Goal: Information Seeking & Learning: Learn about a topic

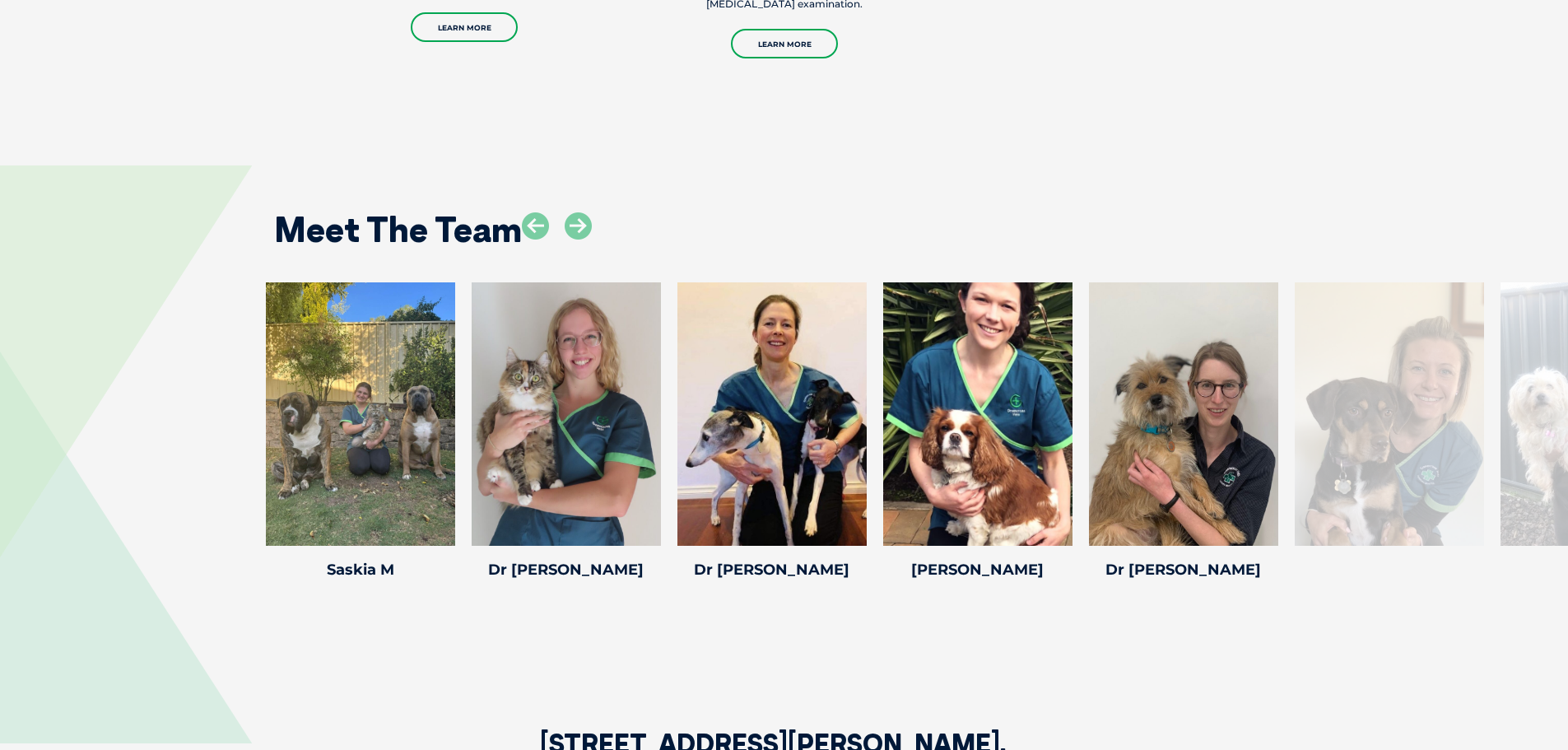
scroll to position [2559, 0]
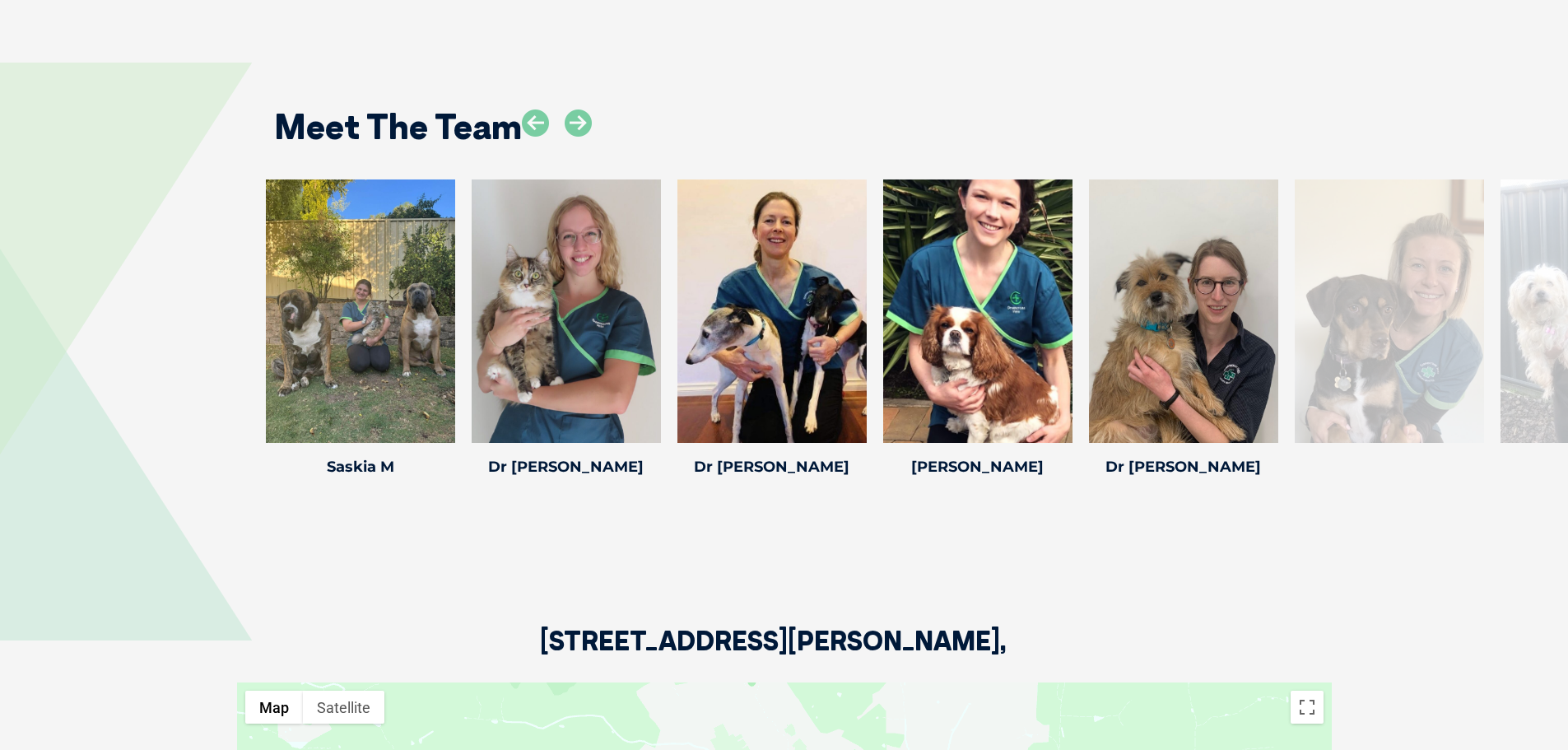
click at [1413, 342] on div at bounding box center [1389, 311] width 190 height 264
click at [1268, 405] on icon at bounding box center [1268, 432] width 55 height 55
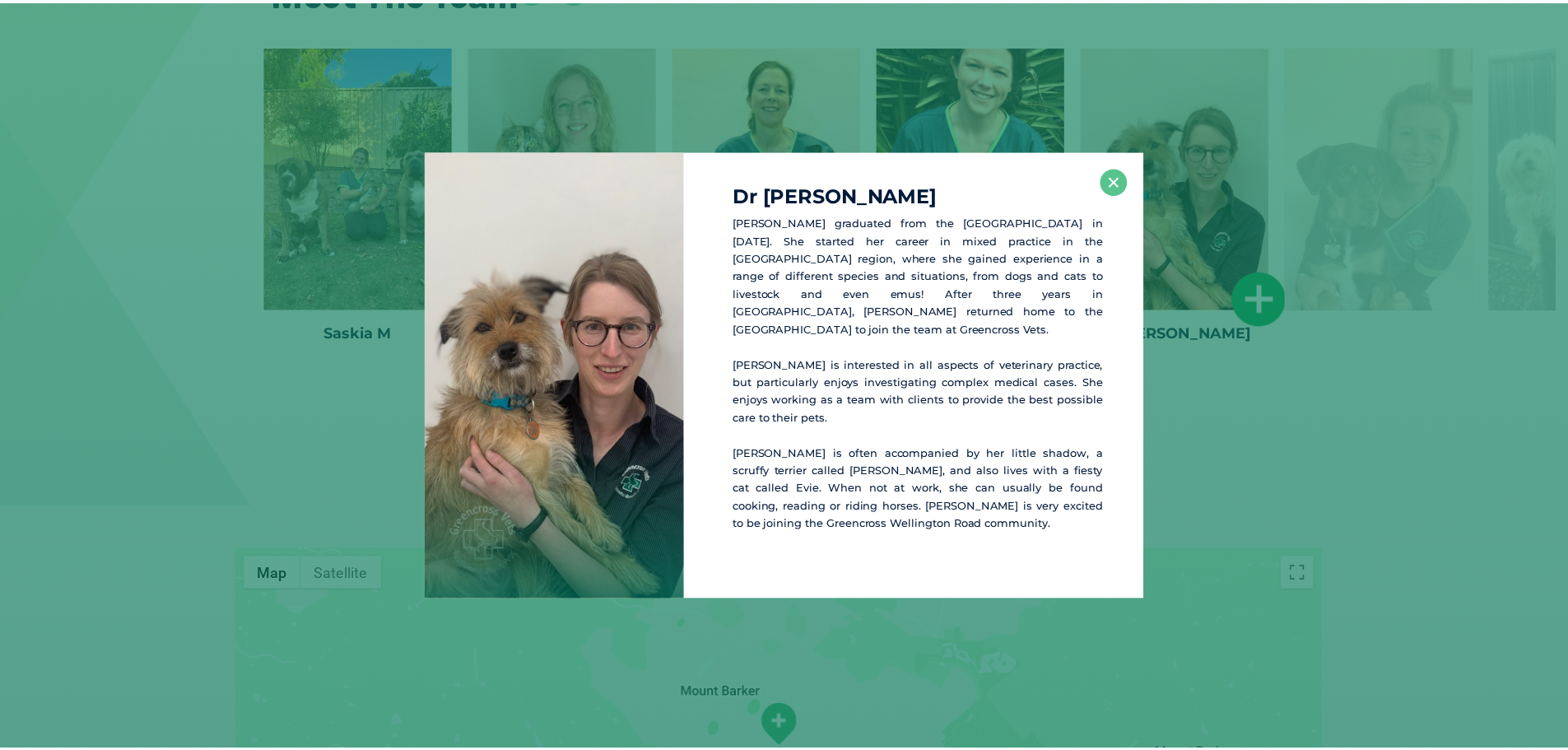
scroll to position [2696, 0]
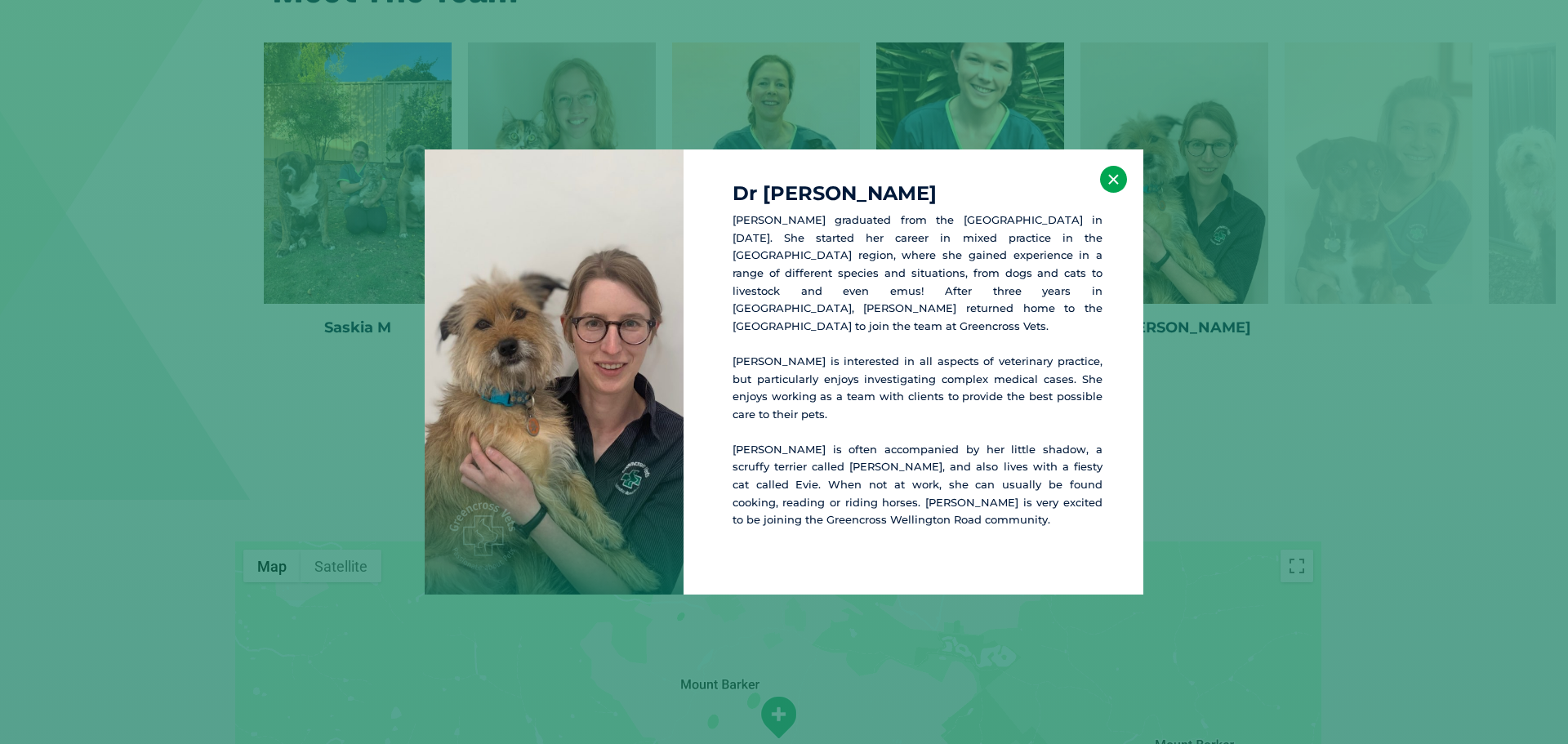
click at [1110, 182] on button "×" at bounding box center [1113, 179] width 27 height 27
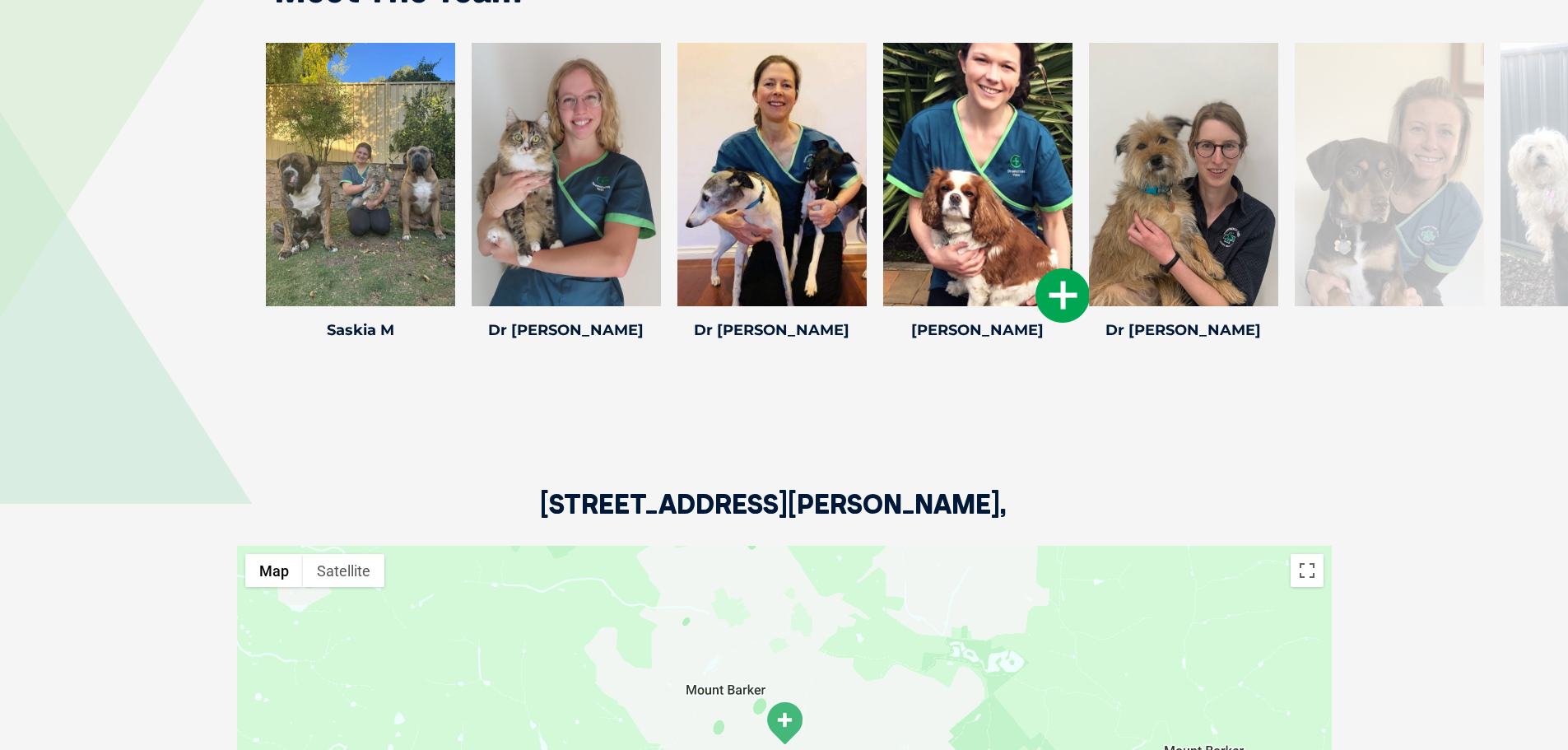
click at [967, 209] on div at bounding box center [977, 175] width 190 height 264
click at [1064, 268] on icon at bounding box center [1063, 296] width 55 height 55
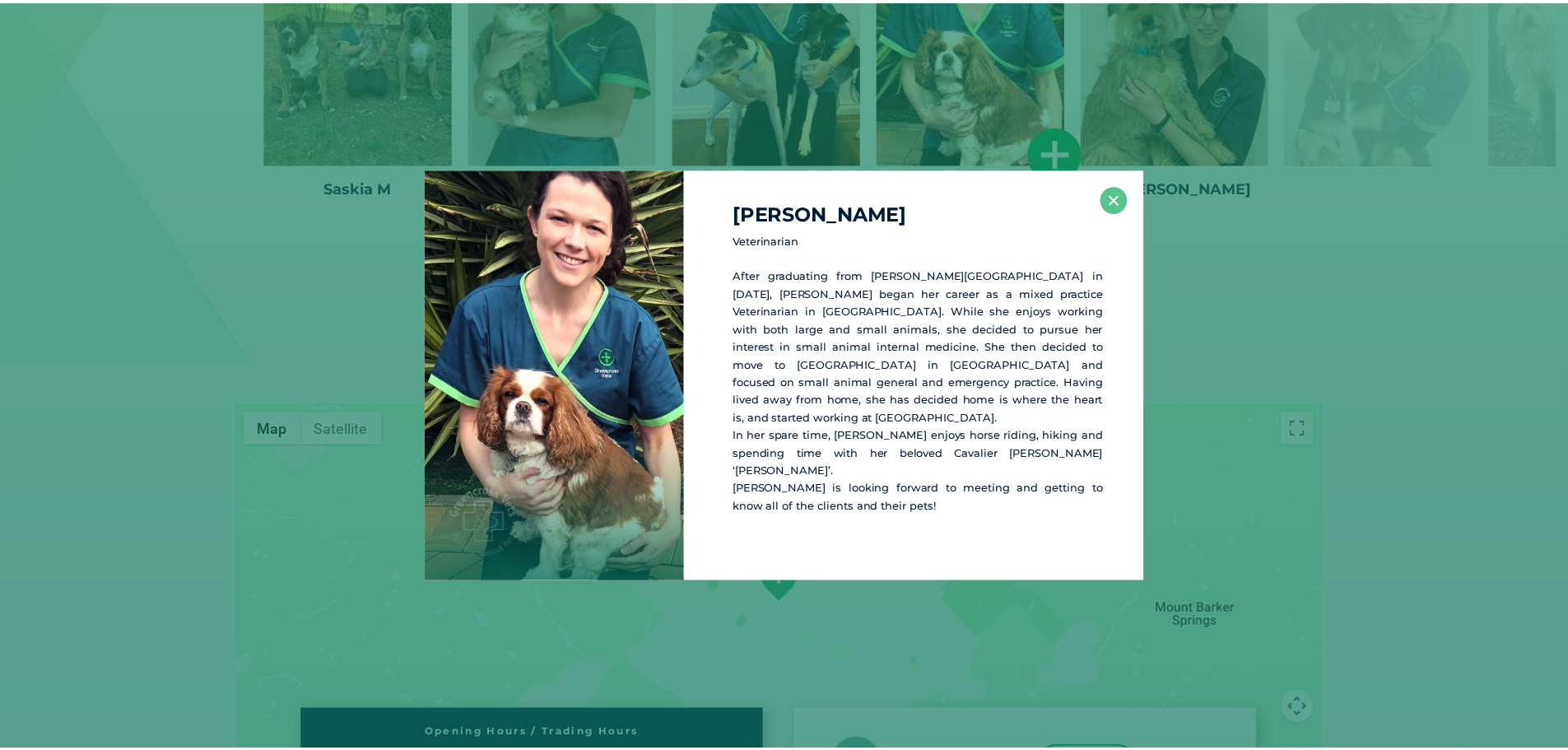
scroll to position [2854, 0]
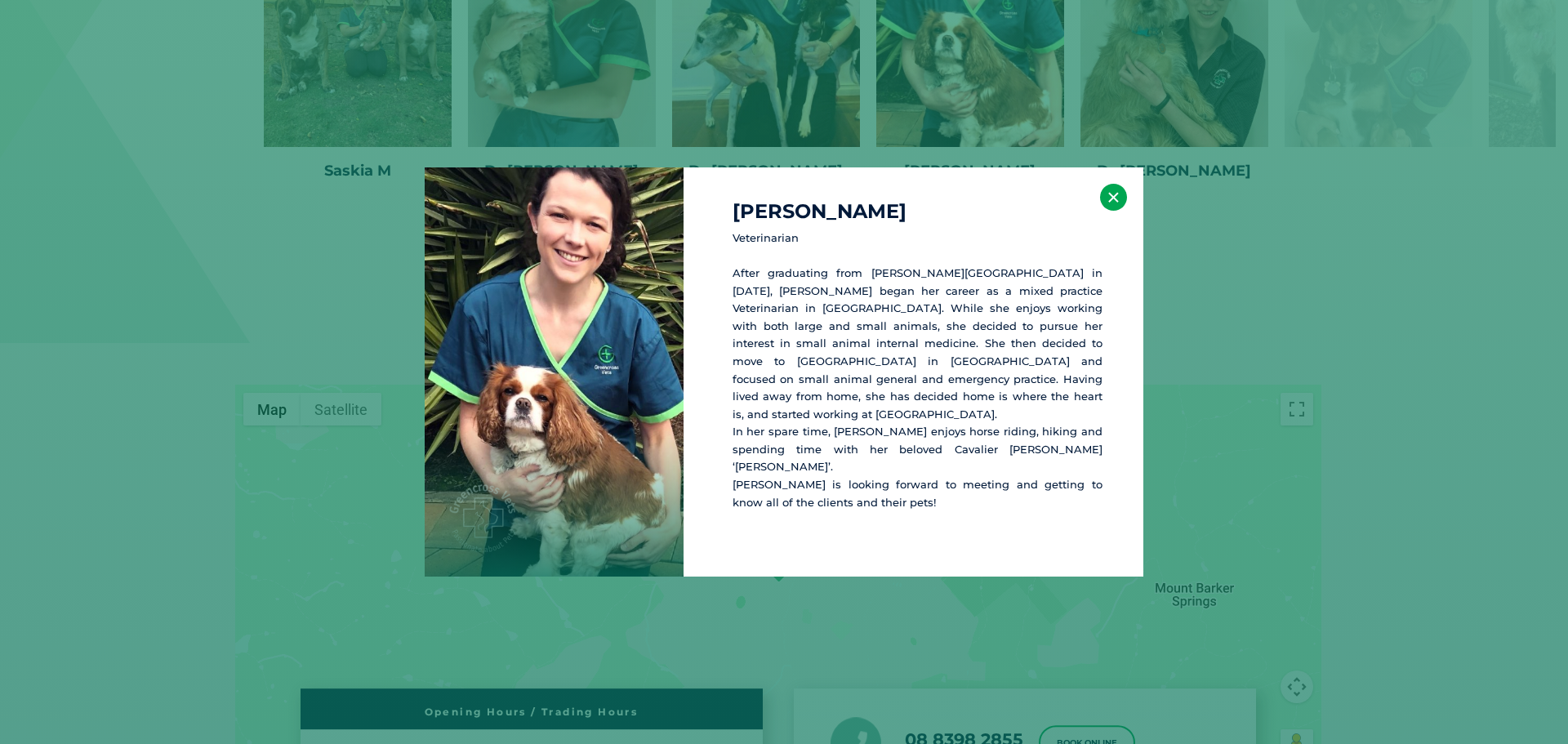
click at [1110, 210] on button "×" at bounding box center [1113, 197] width 27 height 27
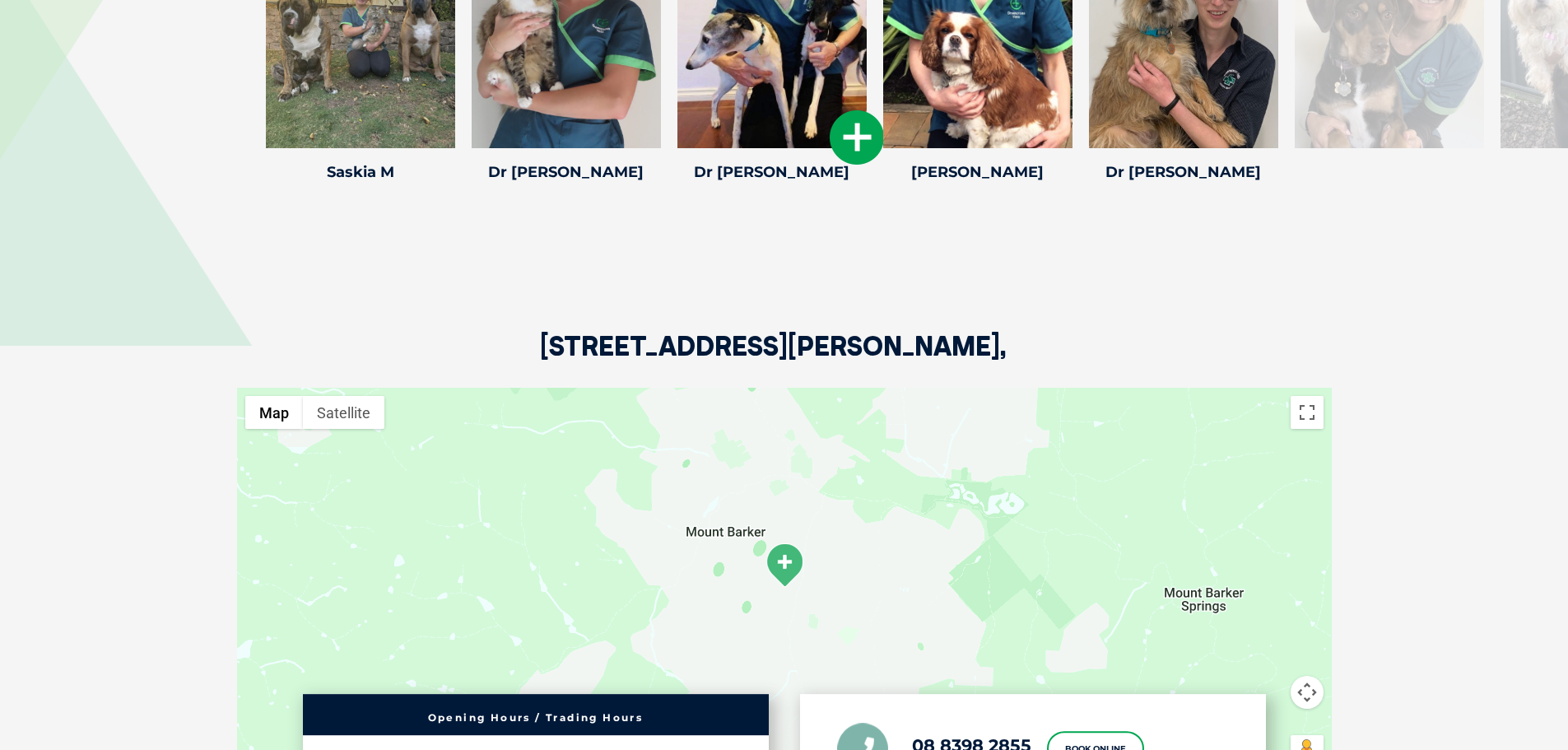
click at [856, 110] on icon at bounding box center [857, 138] width 55 height 55
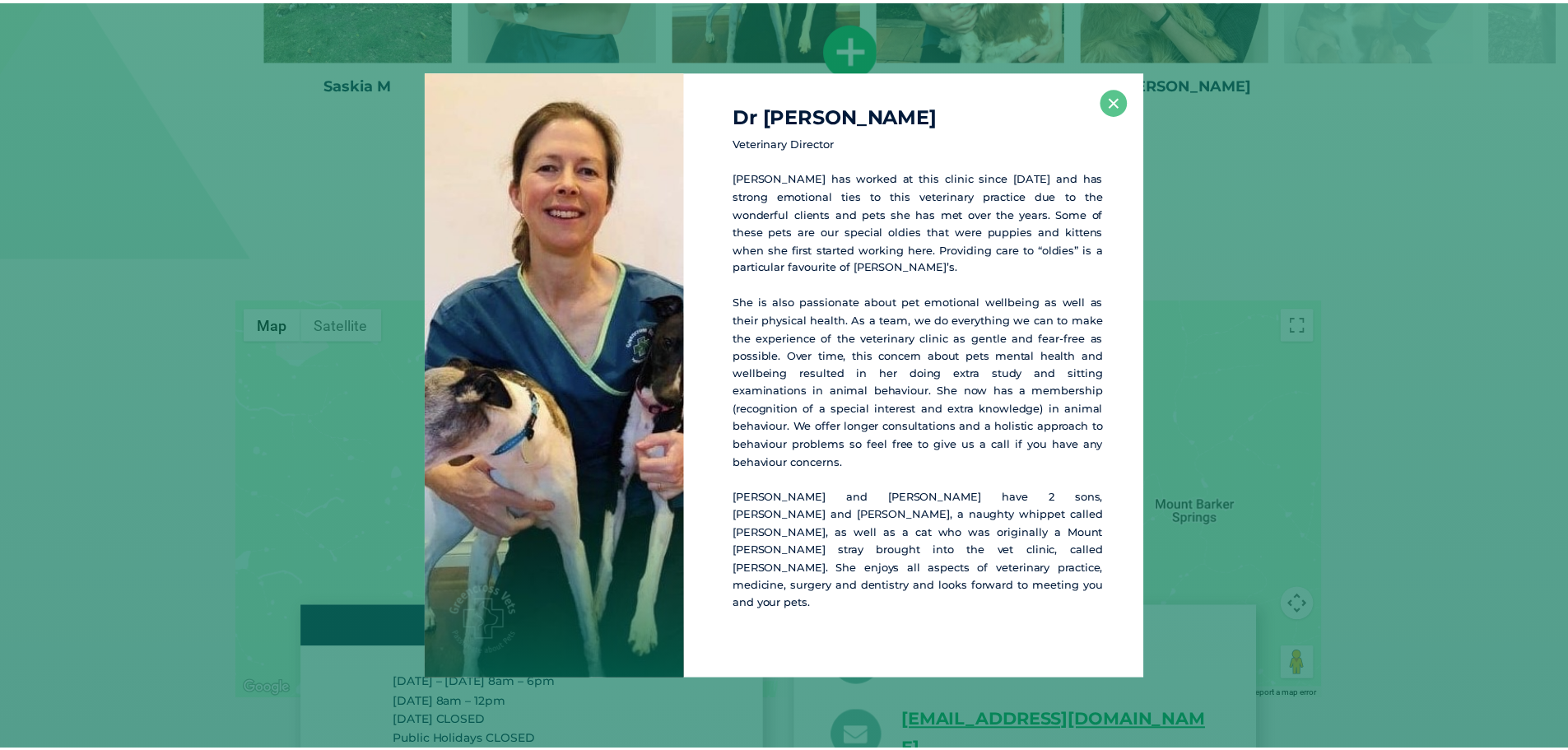
scroll to position [2948, 0]
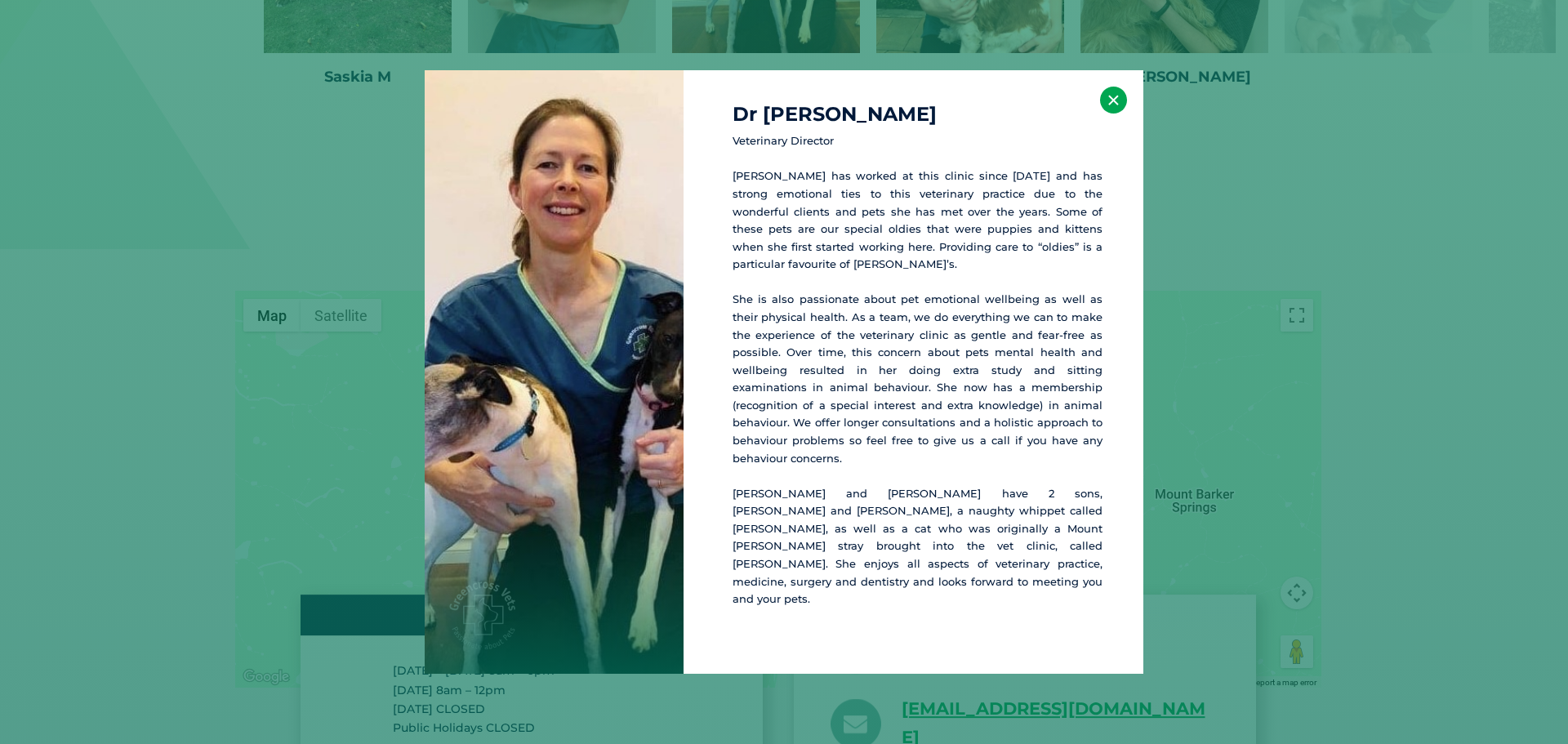
click at [1112, 114] on button "×" at bounding box center [1113, 100] width 27 height 27
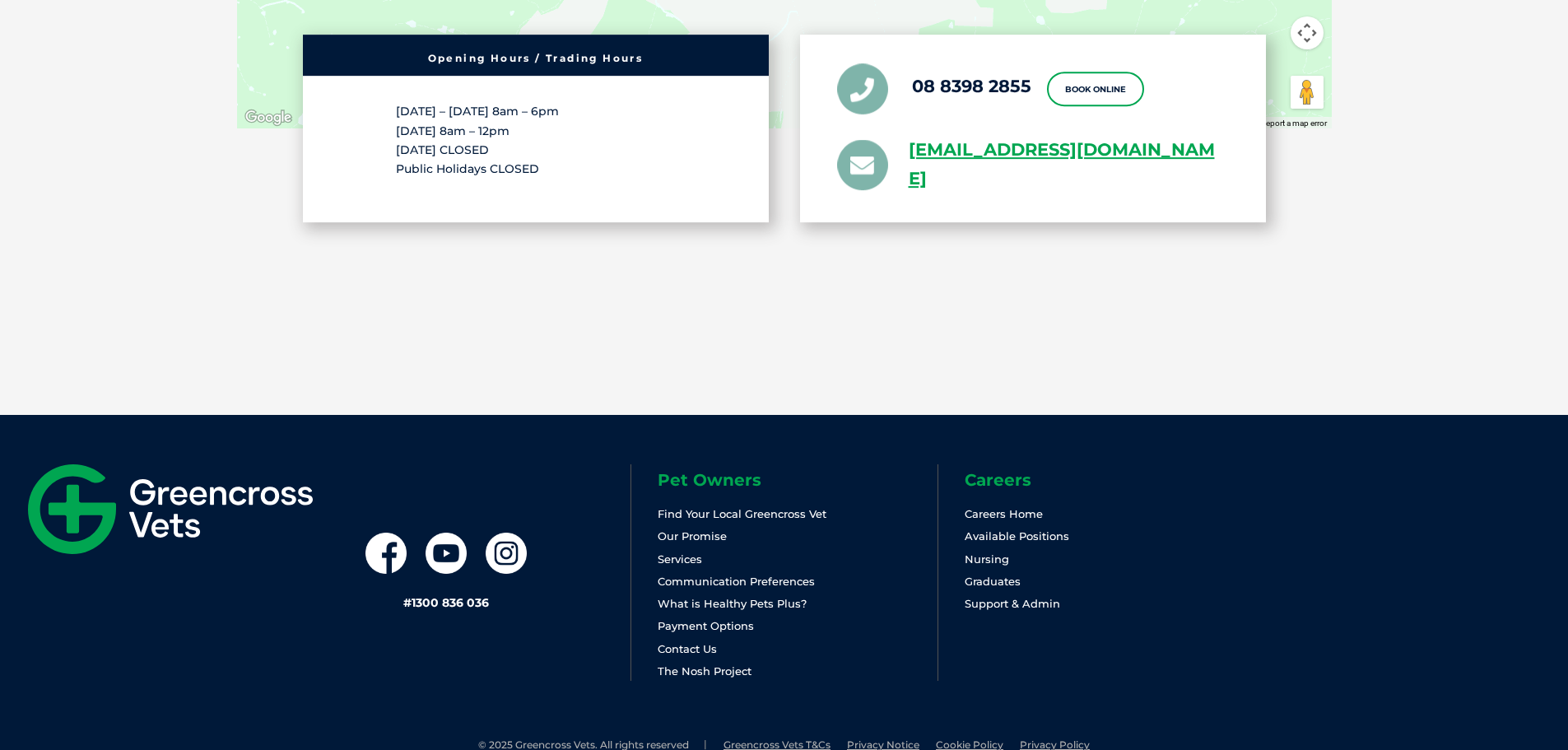
scroll to position [3514, 0]
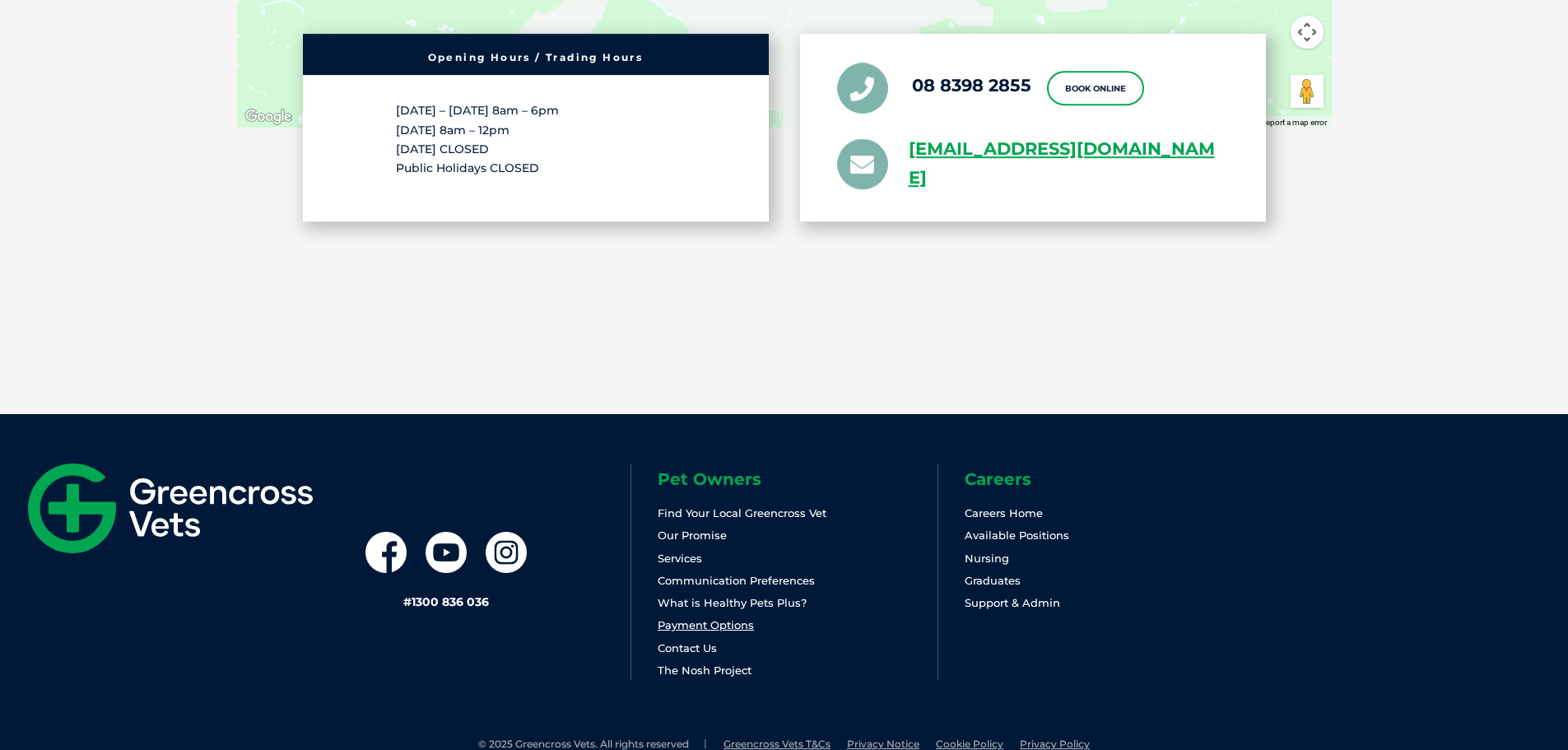
click at [717, 619] on link "Payment Options" at bounding box center [706, 625] width 96 height 13
